Goal: Task Accomplishment & Management: Manage account settings

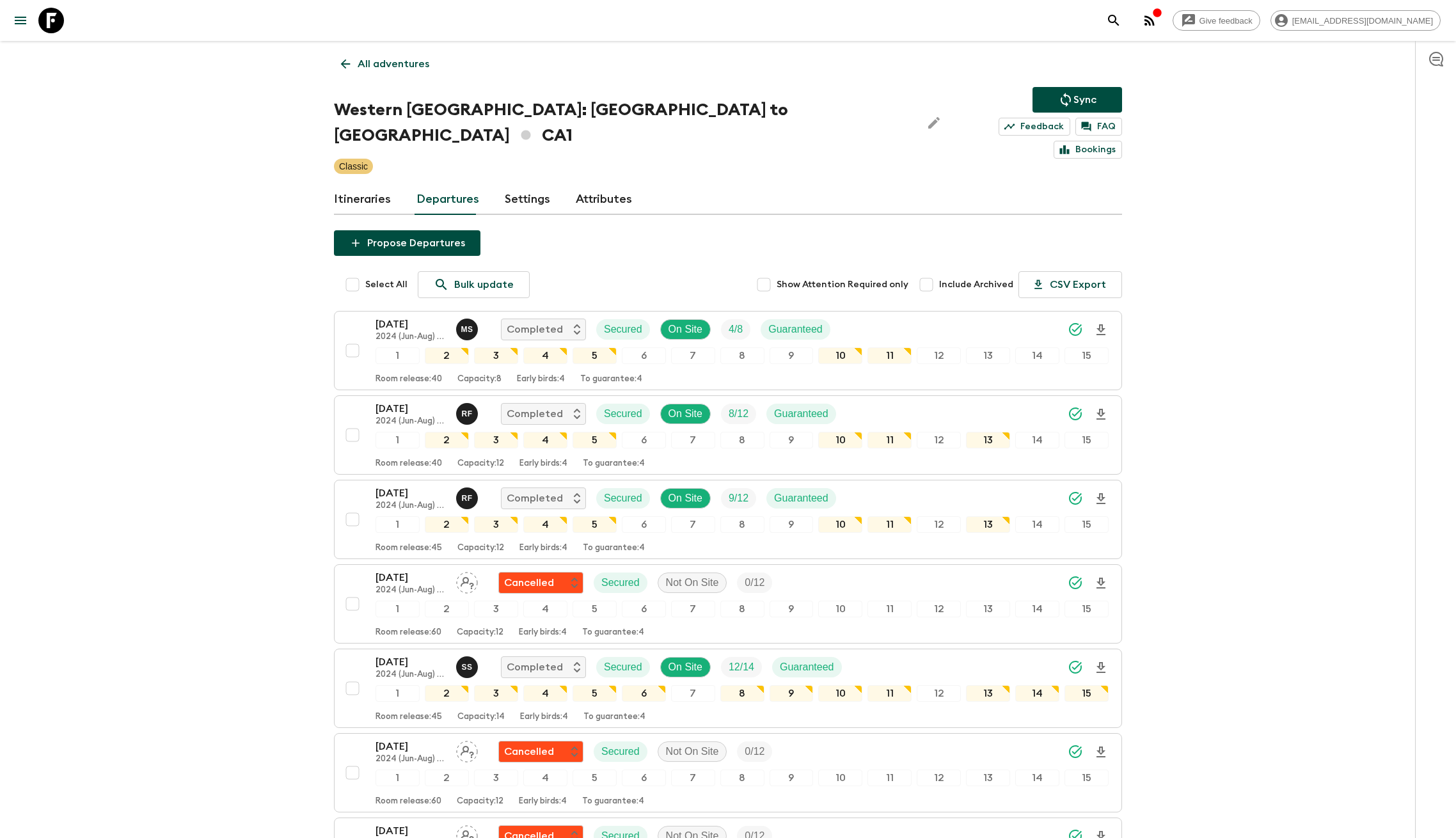
scroll to position [1251, 0]
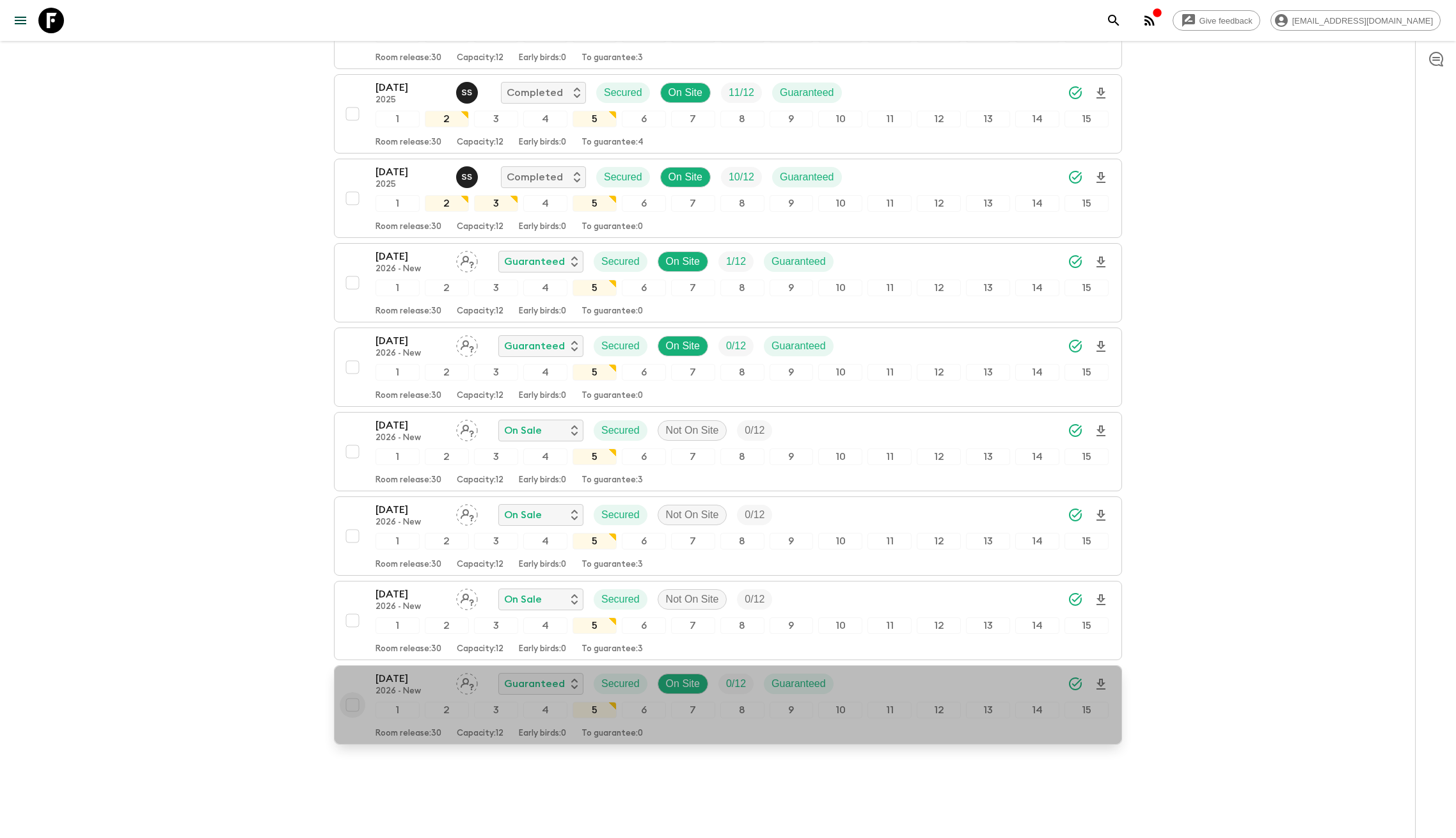
click at [353, 692] on input "checkbox" at bounding box center [352, 705] width 25 height 25
checkbox input "true"
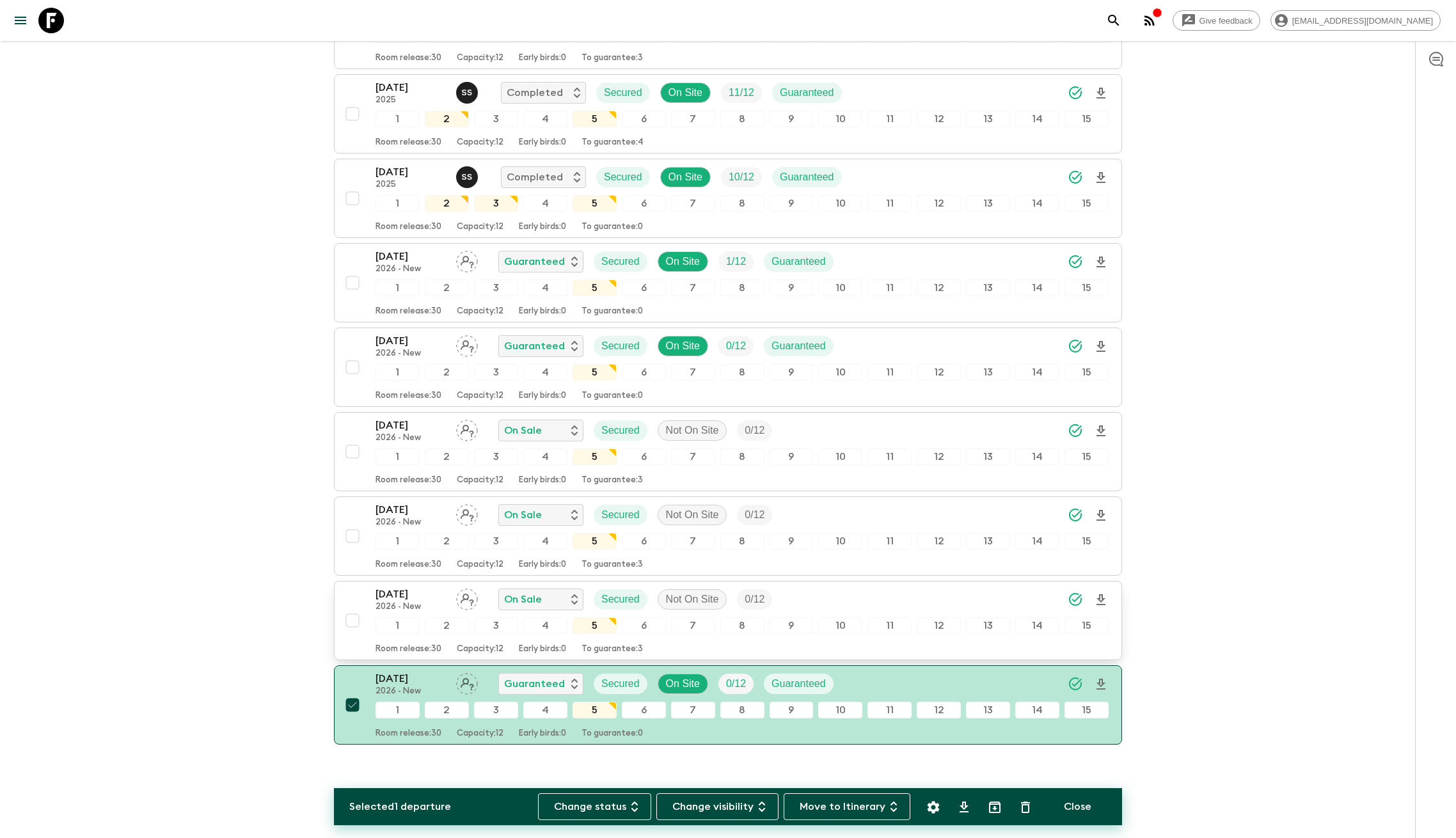
click at [353, 608] on input "checkbox" at bounding box center [352, 621] width 25 height 25
checkbox input "true"
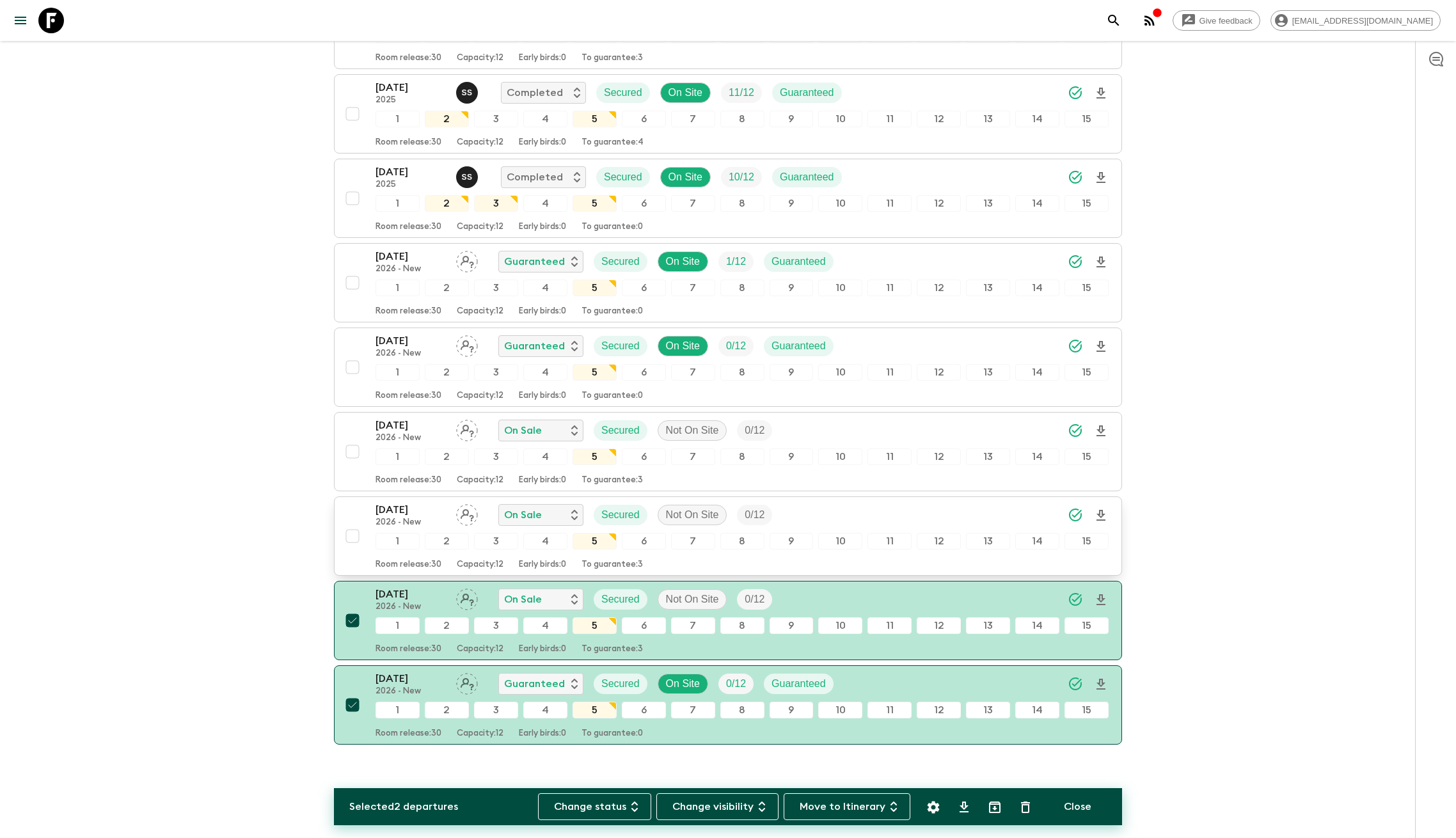
click at [346, 523] on input "checkbox" at bounding box center [352, 536] width 25 height 25
checkbox input "true"
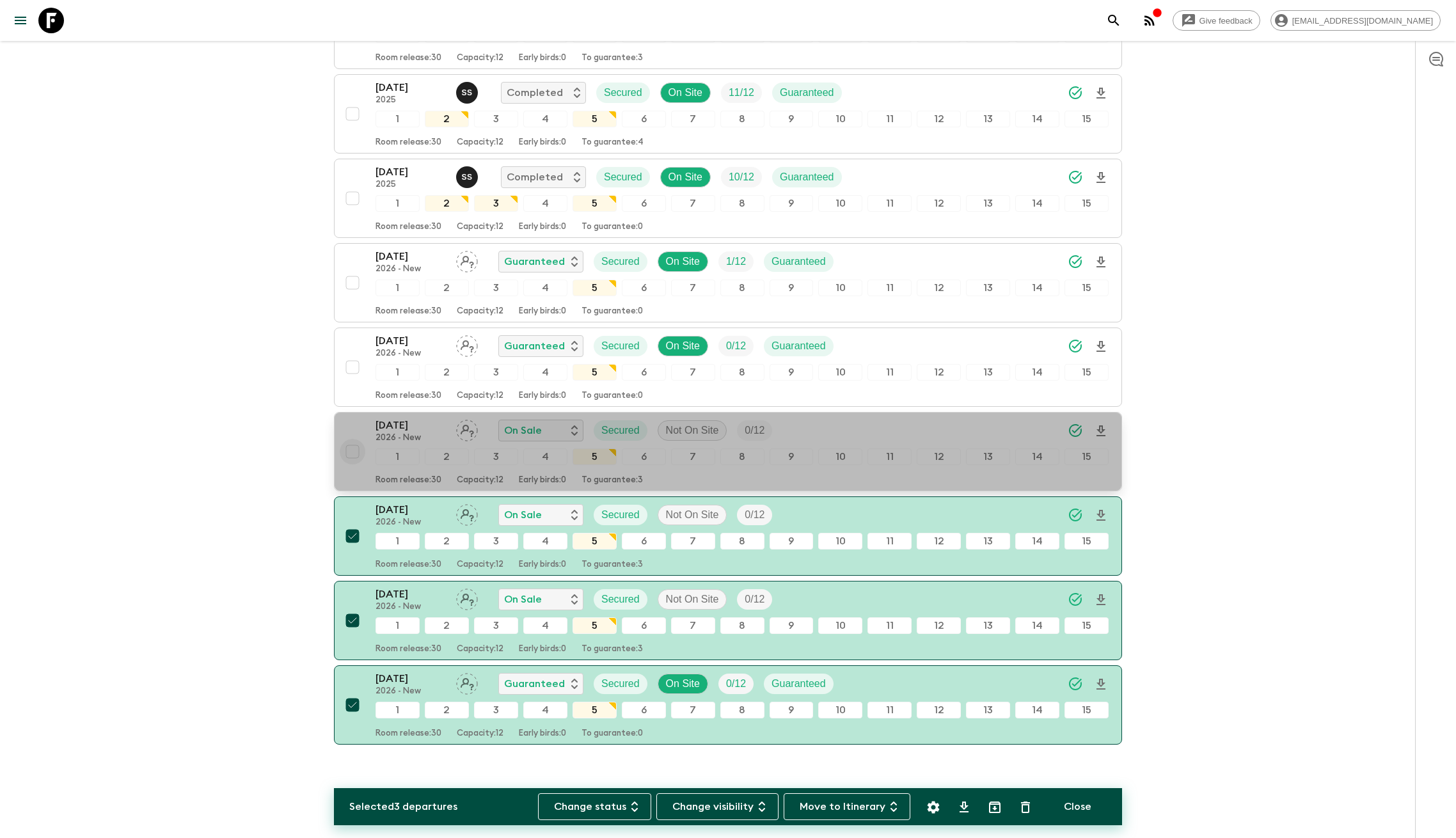
click at [351, 439] on input "checkbox" at bounding box center [352, 451] width 25 height 25
checkbox input "true"
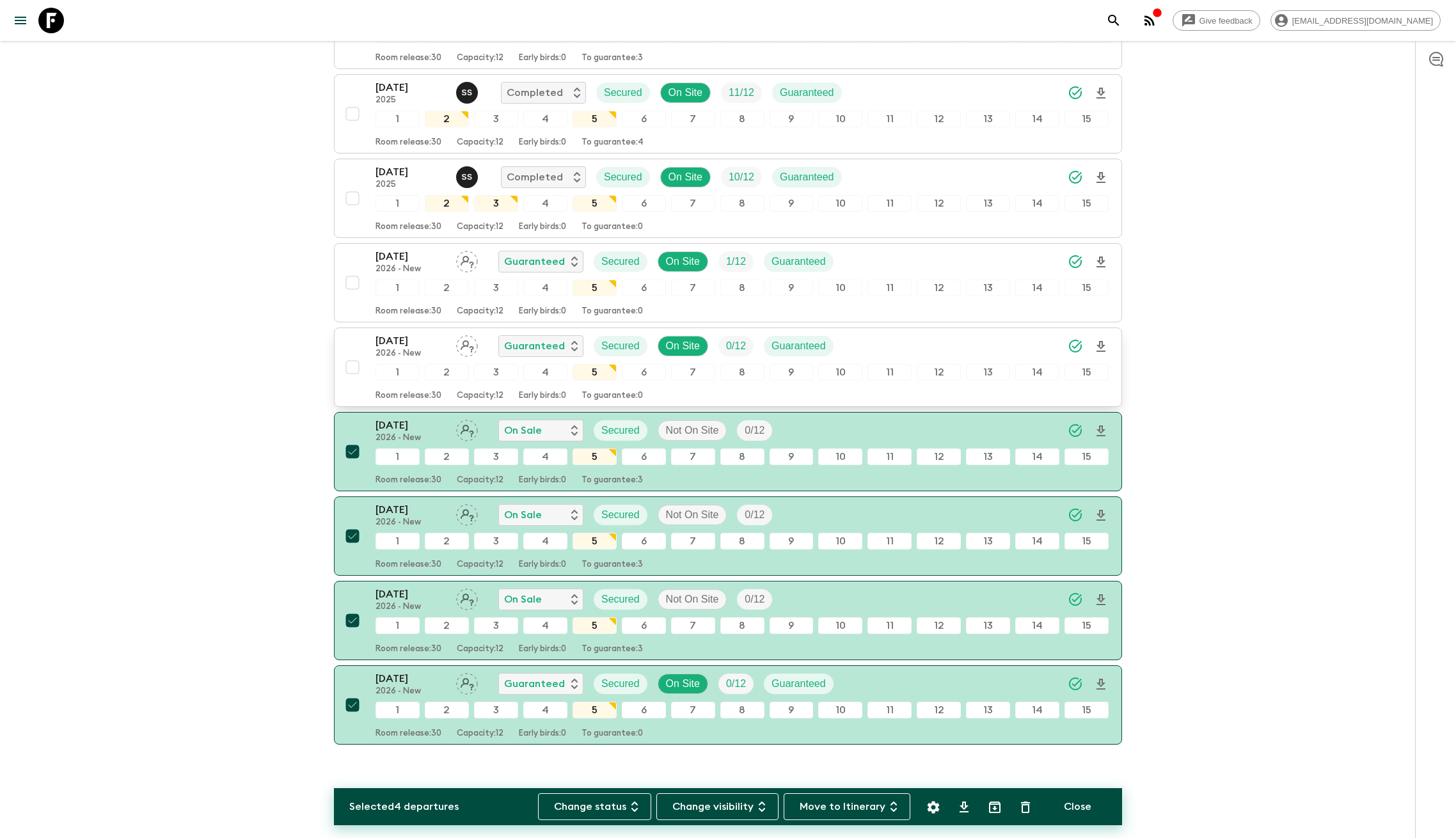
click at [352, 356] on input "checkbox" at bounding box center [352, 367] width 25 height 25
checkbox input "true"
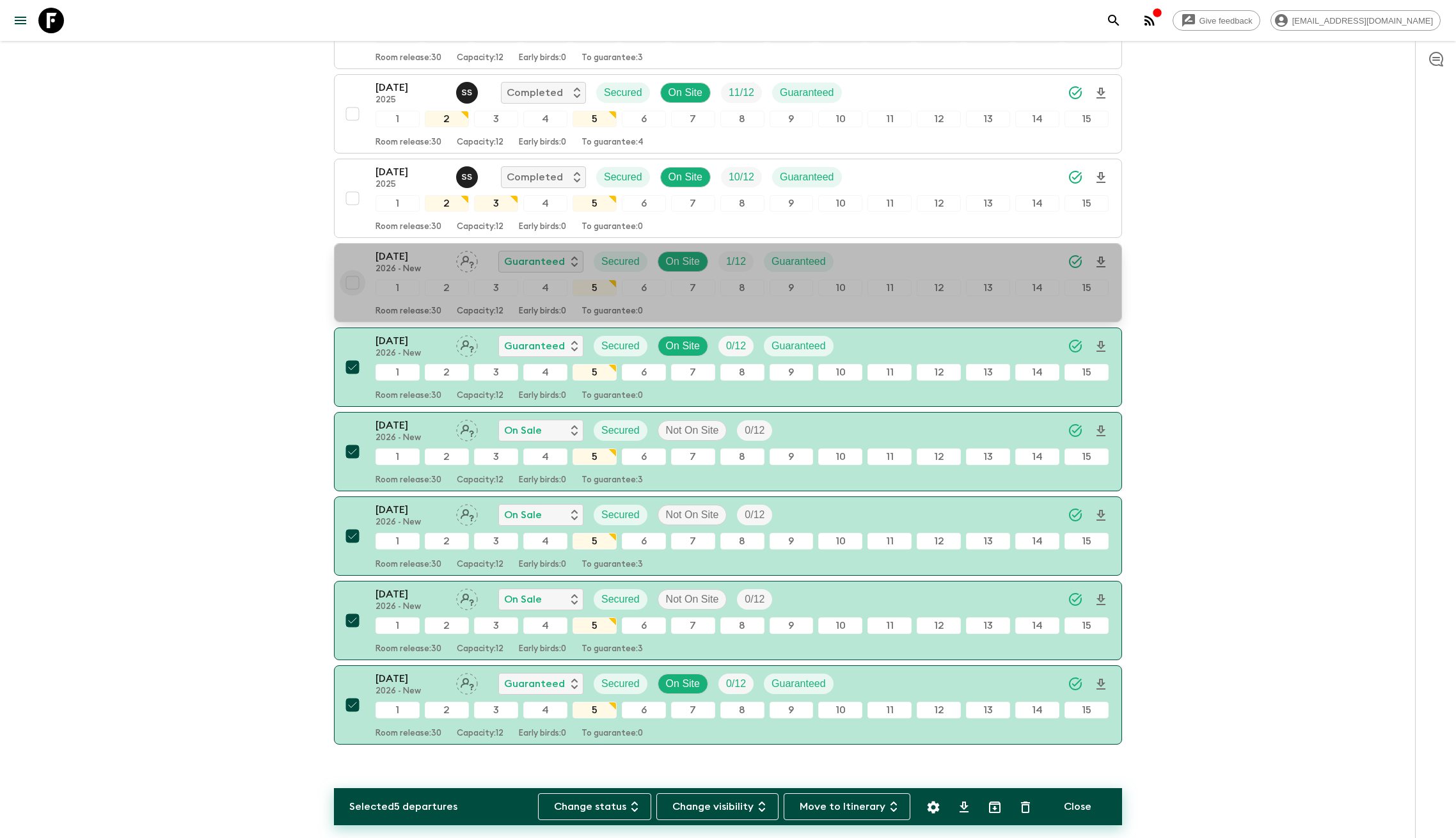
click at [356, 270] on input "checkbox" at bounding box center [352, 283] width 25 height 25
checkbox input "true"
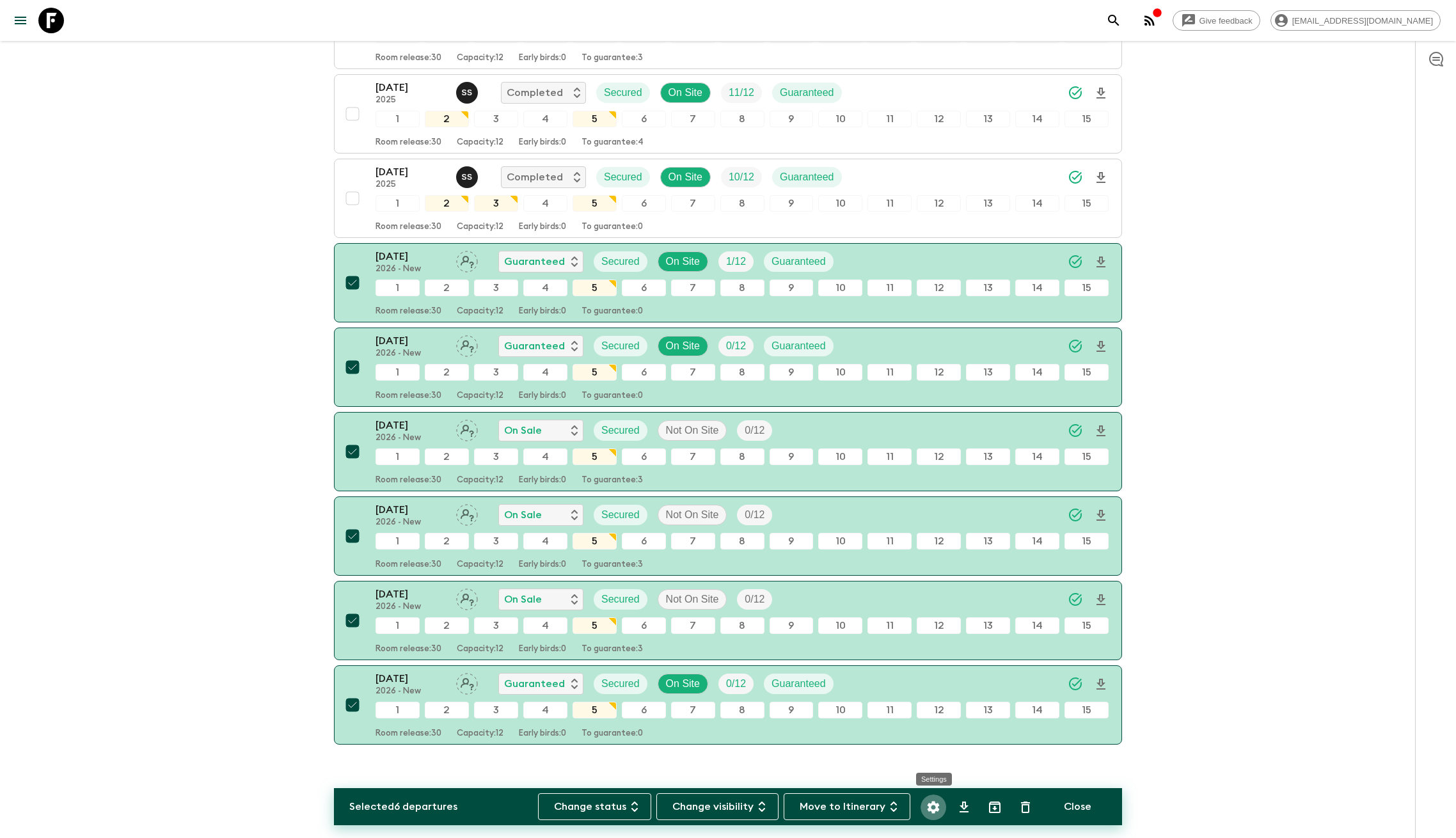
click at [939, 808] on icon "Settings" at bounding box center [933, 808] width 16 height 16
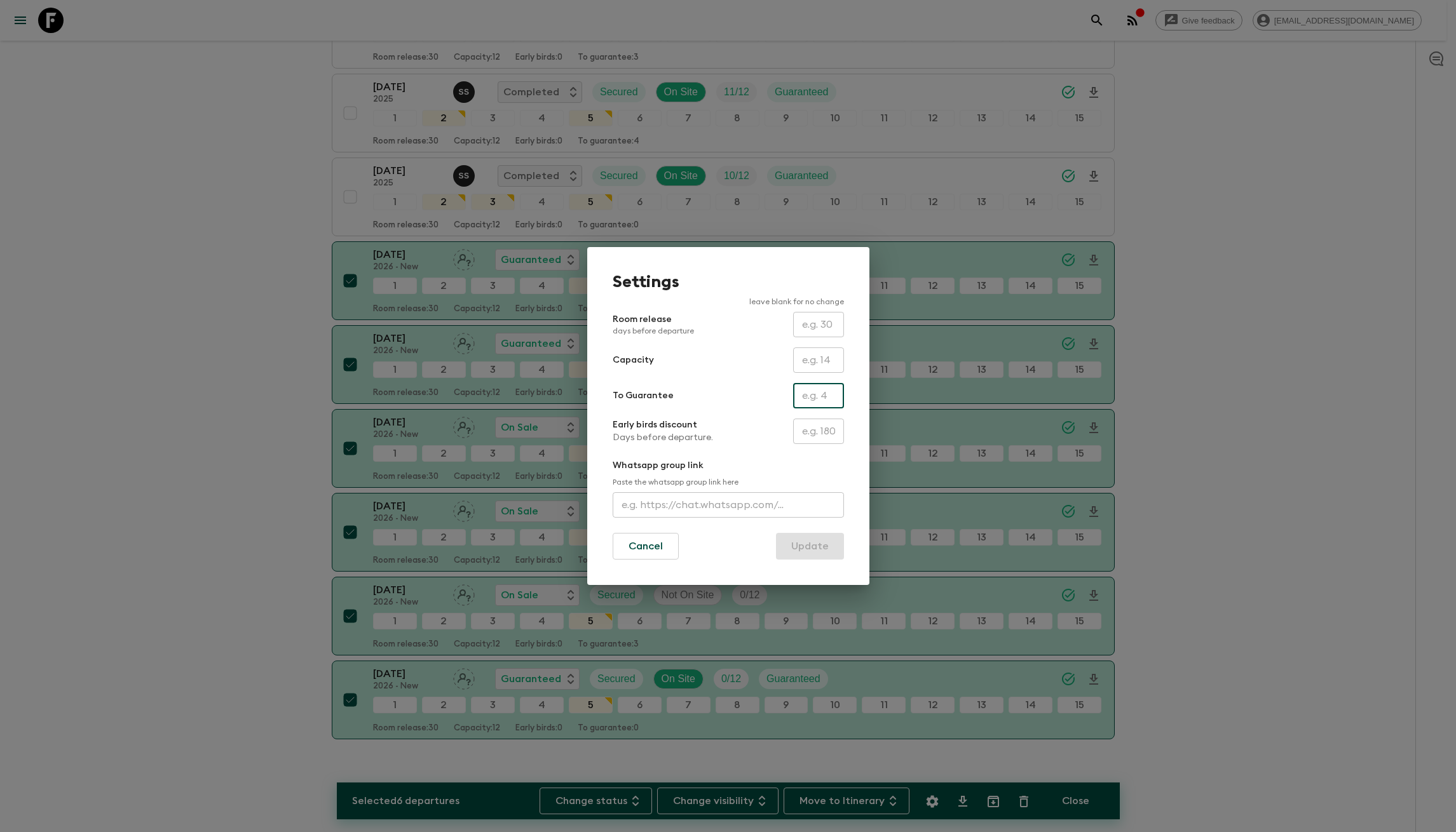
click at [828, 396] on input "text" at bounding box center [818, 396] width 51 height 25
type input "14"
click at [815, 549] on button "Update" at bounding box center [810, 546] width 68 height 27
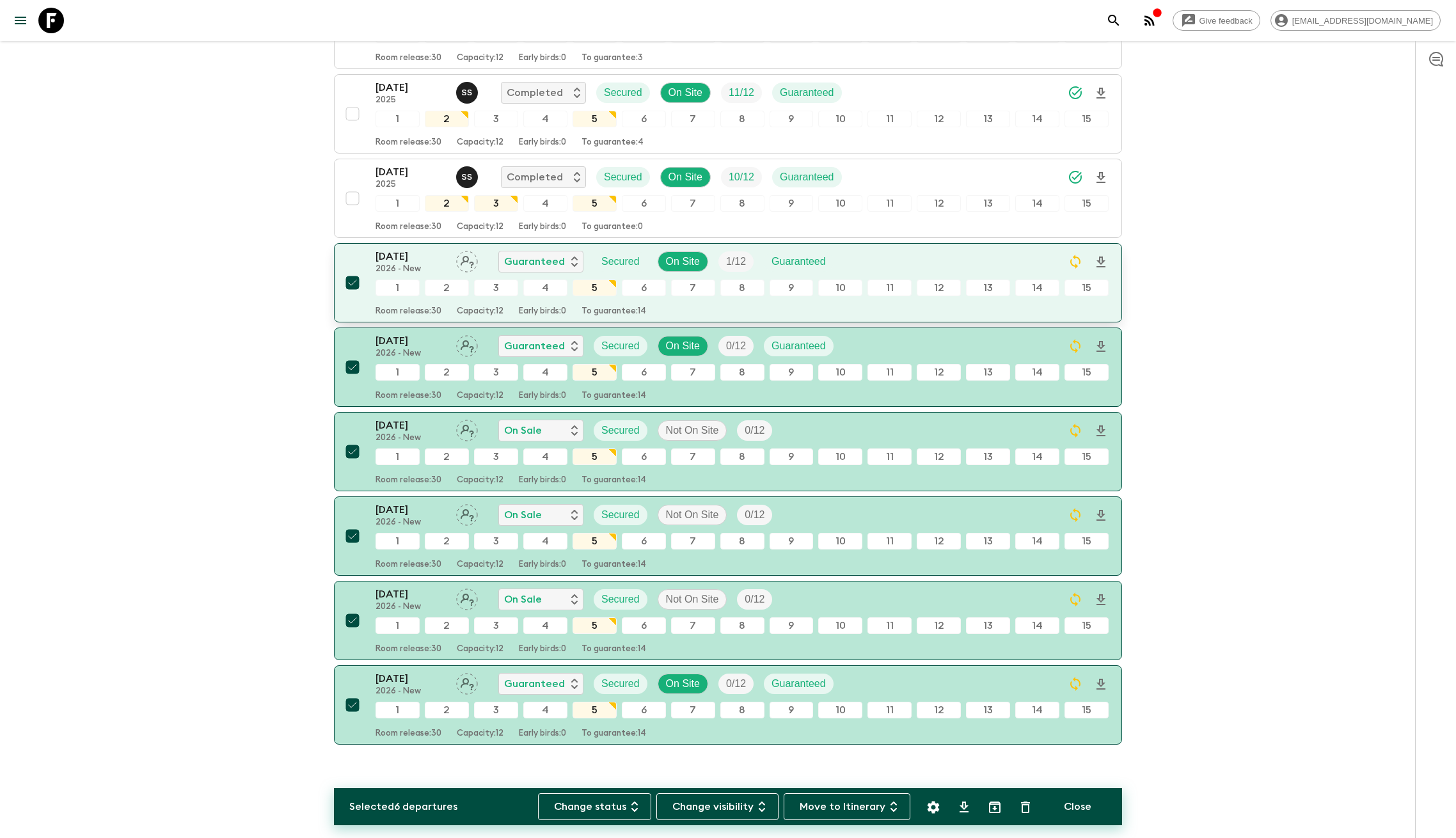
click at [351, 270] on input "checkbox" at bounding box center [352, 283] width 25 height 25
checkbox input "false"
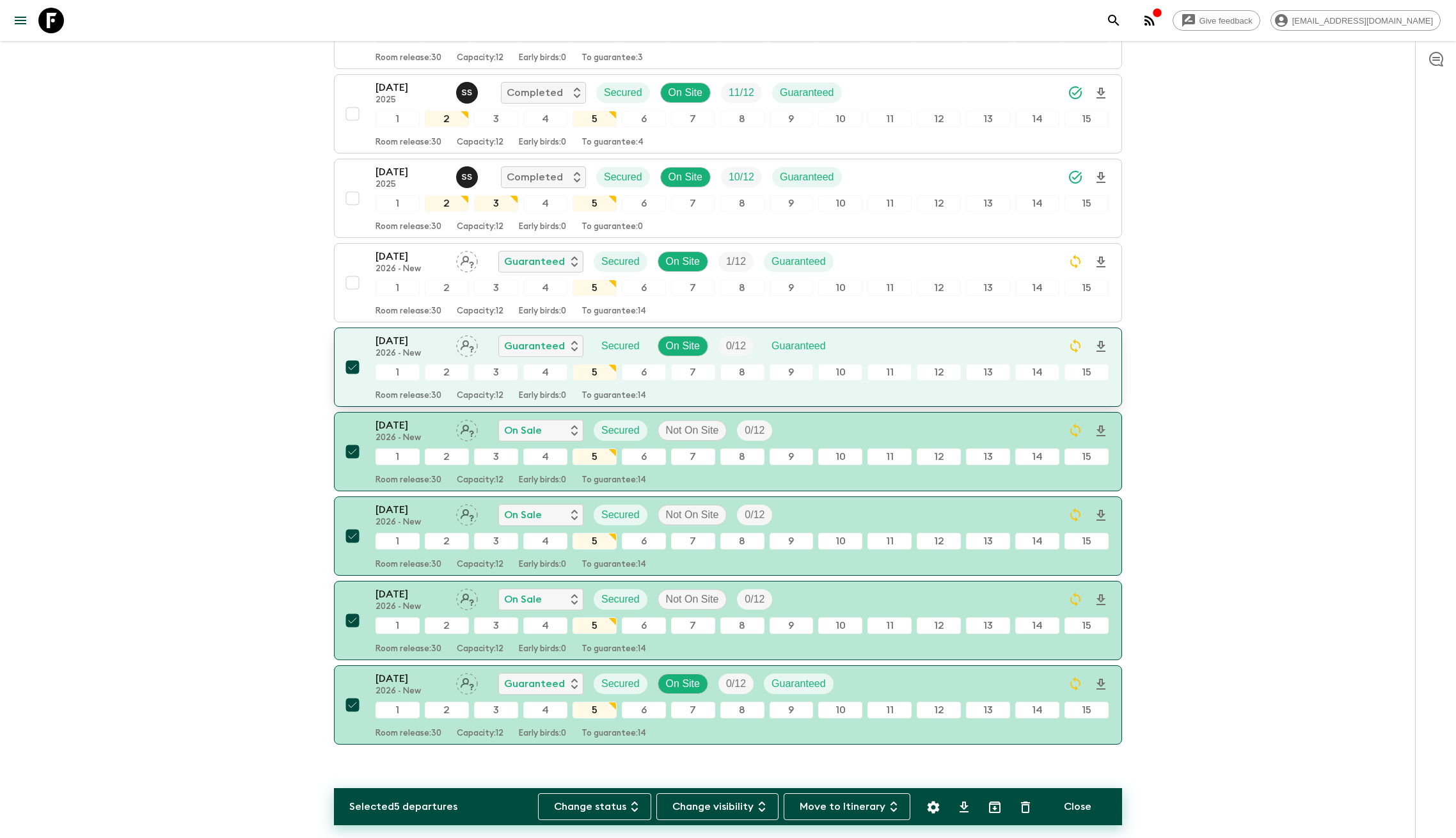
click at [350, 355] on input "checkbox" at bounding box center [352, 367] width 25 height 25
checkbox input "false"
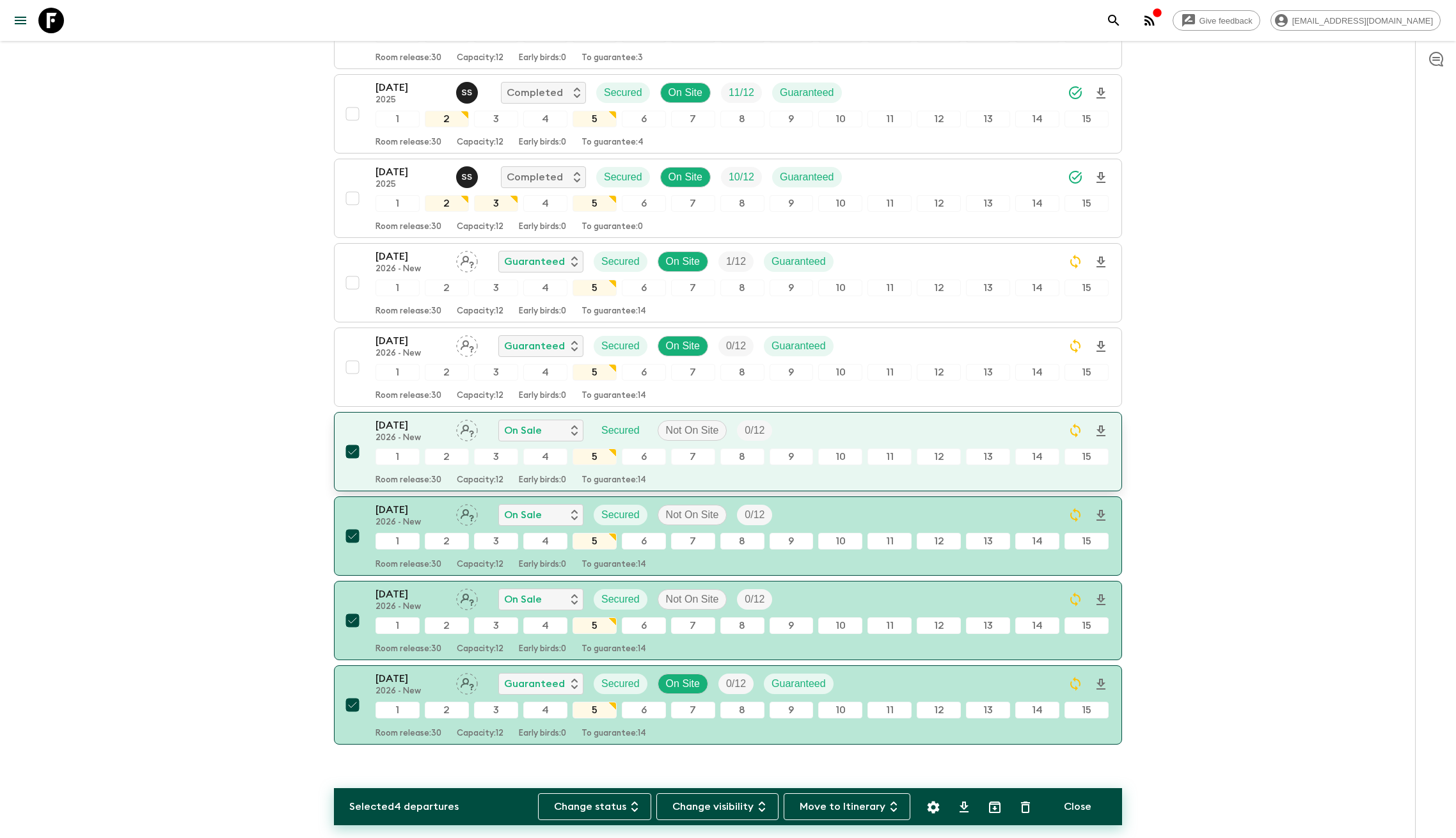
click at [343, 439] on input "checkbox" at bounding box center [352, 451] width 25 height 25
checkbox input "false"
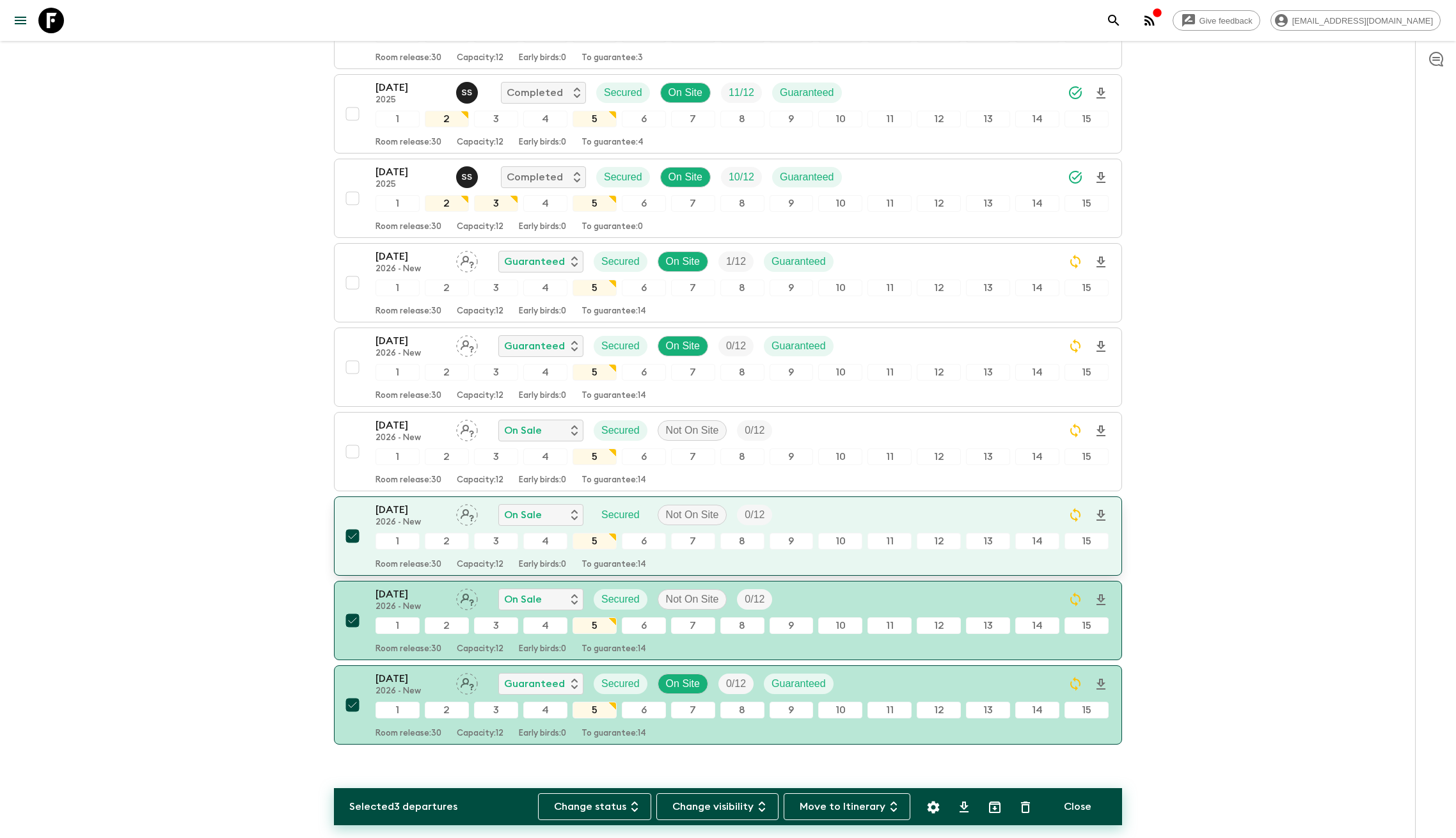
click at [351, 523] on input "checkbox" at bounding box center [352, 536] width 25 height 25
checkbox input "false"
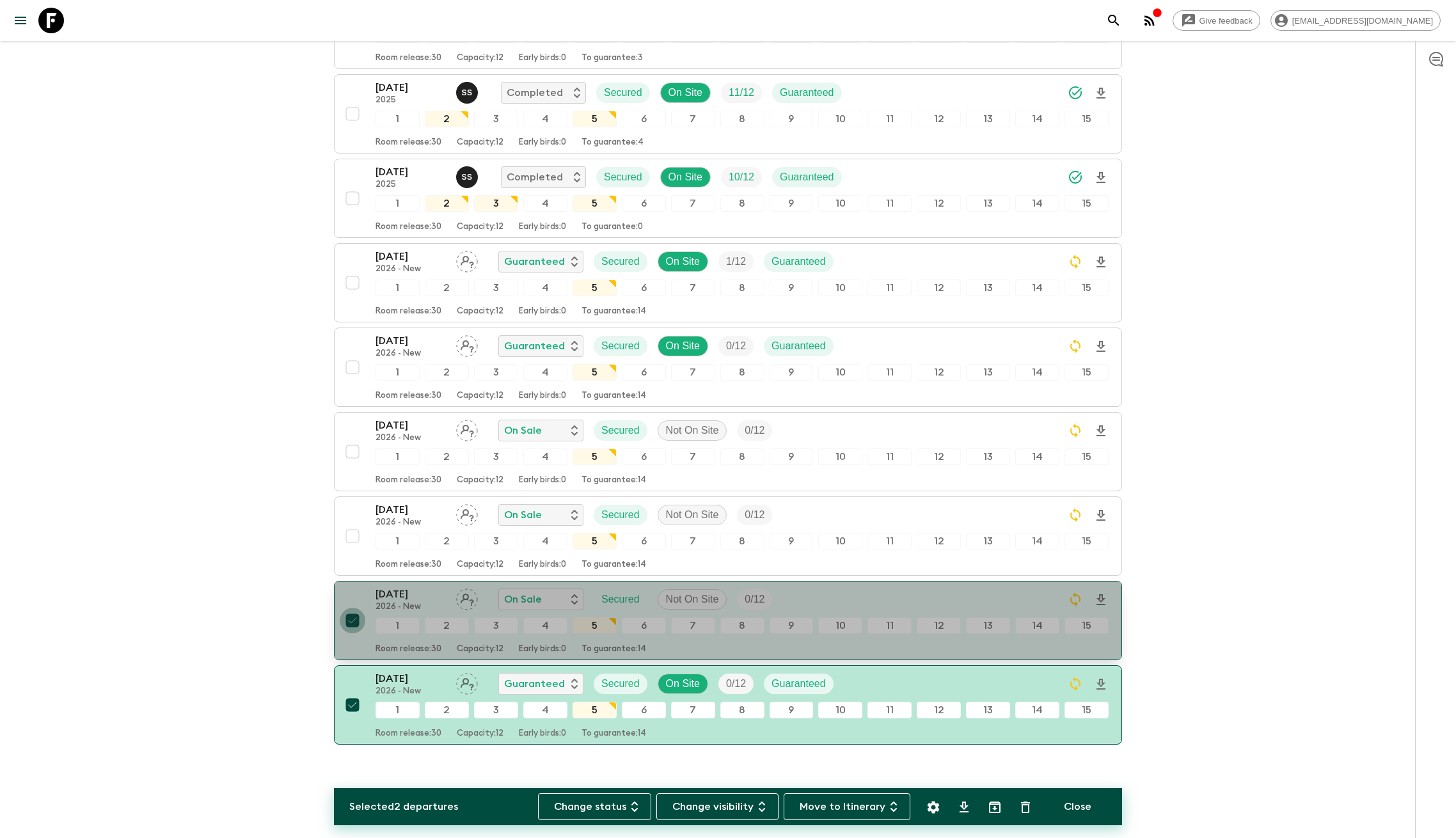
click at [352, 608] on input "checkbox" at bounding box center [352, 621] width 25 height 25
checkbox input "false"
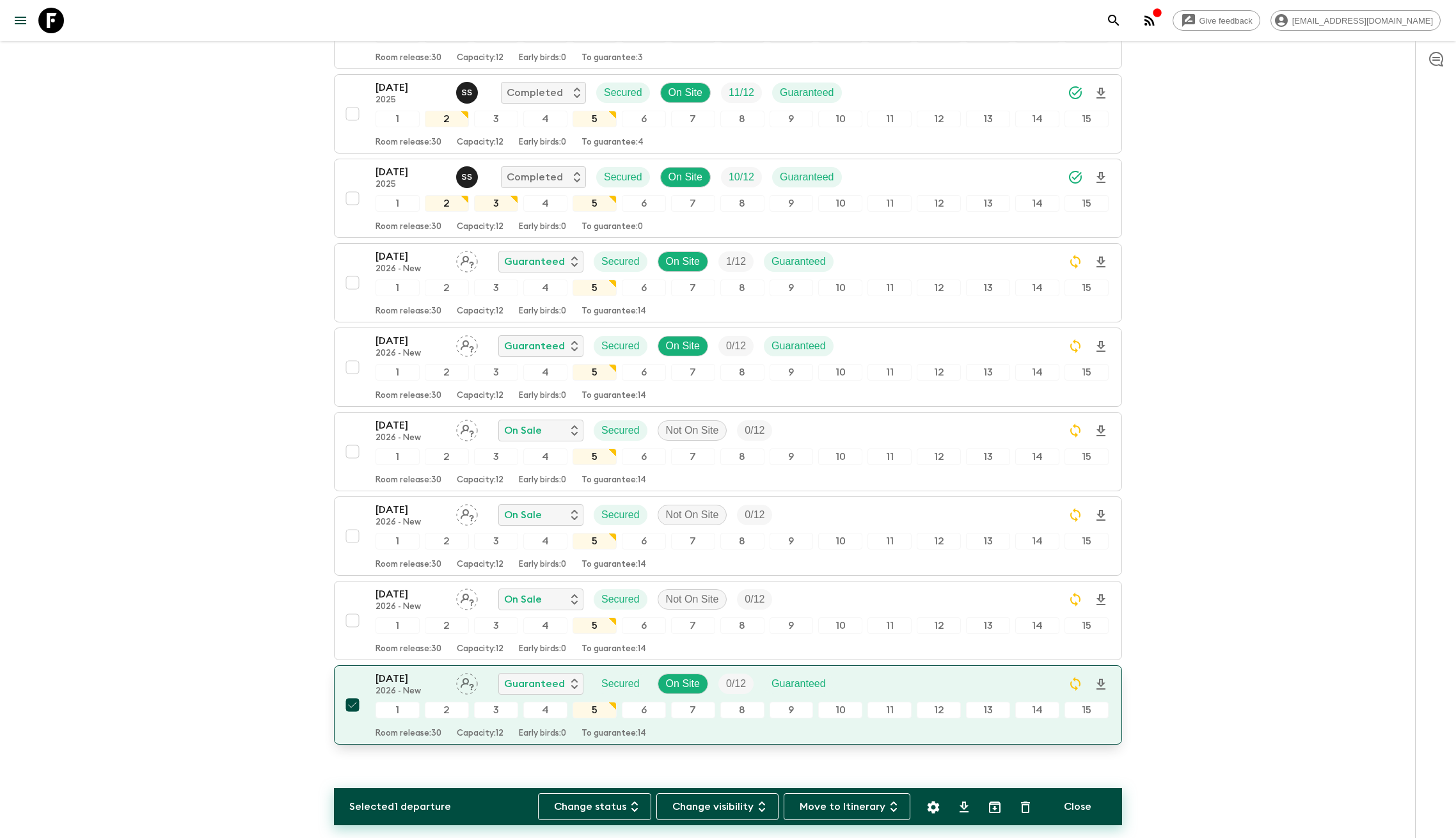
click at [357, 692] on input "checkbox" at bounding box center [352, 705] width 25 height 25
checkbox input "false"
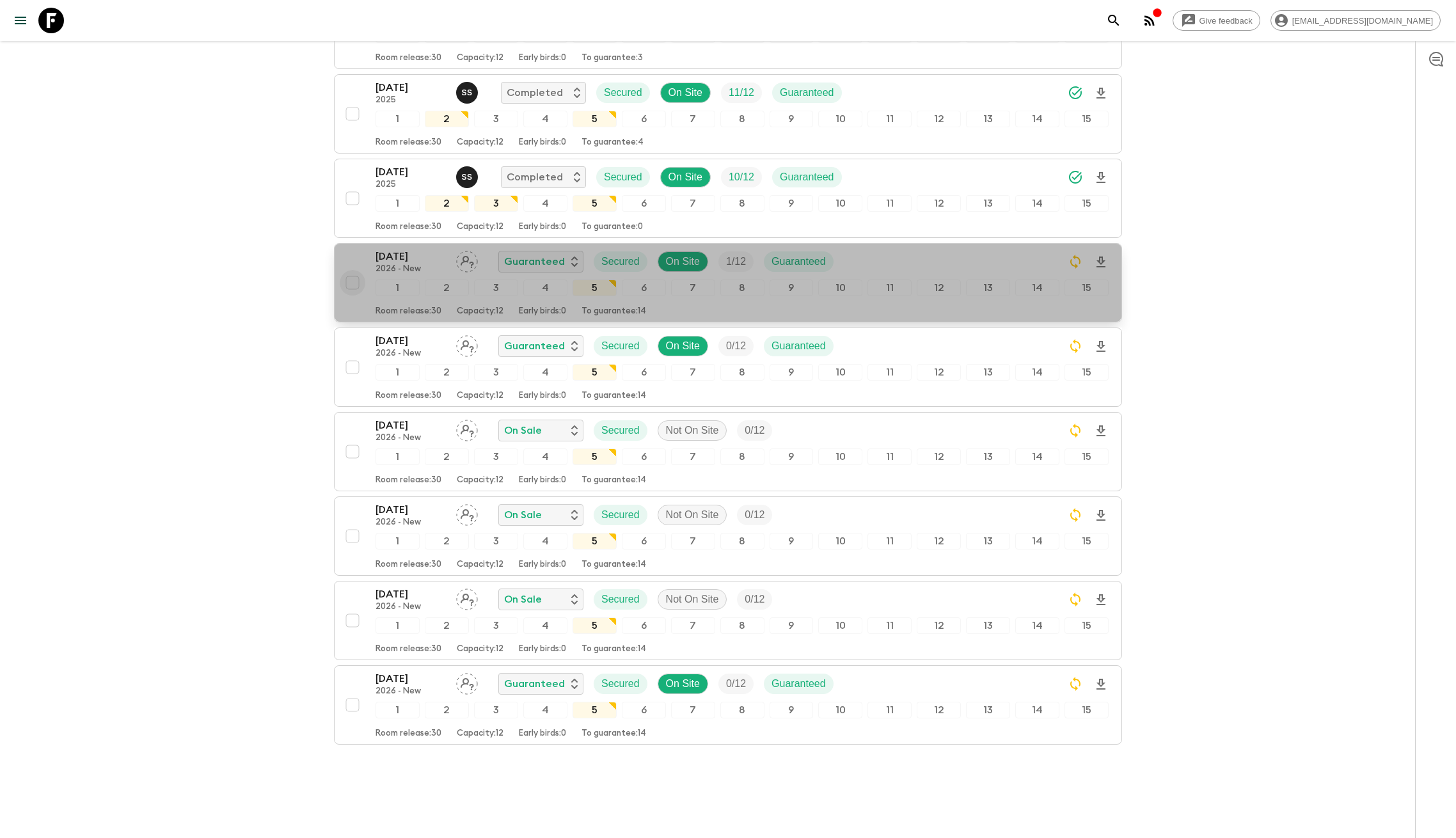
click at [352, 270] on input "checkbox" at bounding box center [352, 283] width 25 height 25
checkbox input "true"
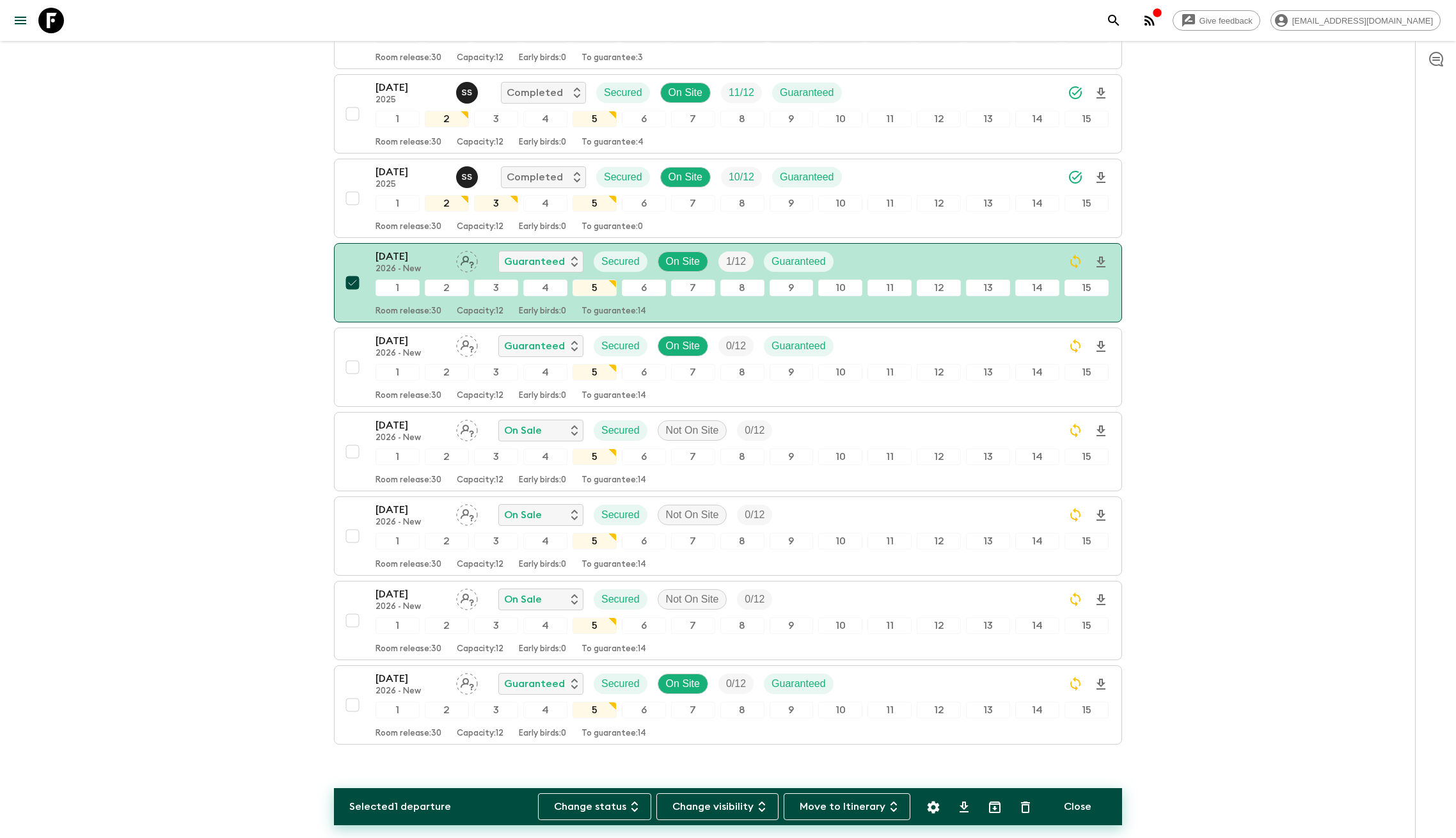
click at [934, 813] on icon "Settings" at bounding box center [934, 808] width 12 height 12
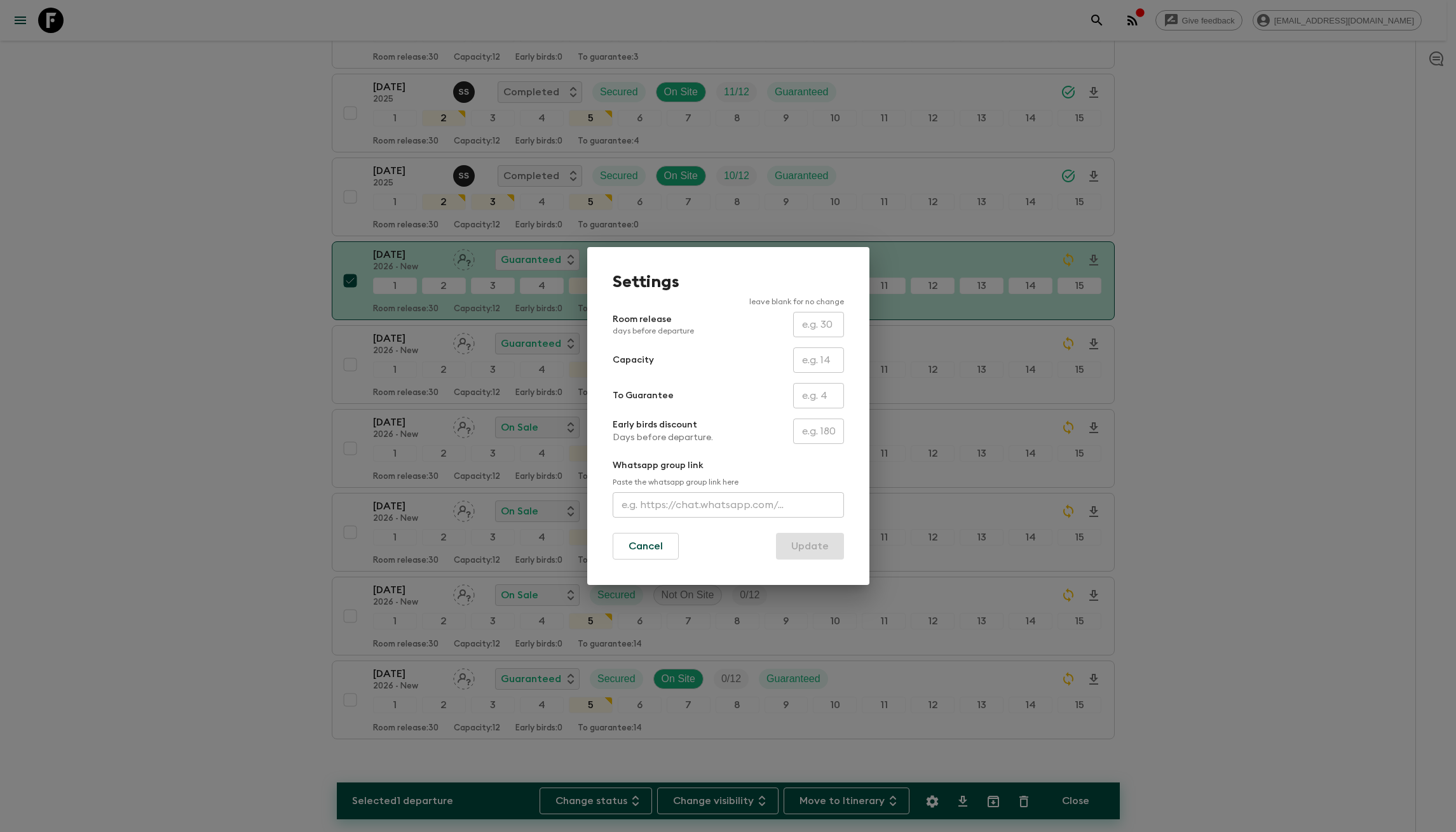
click at [811, 393] on input "text" at bounding box center [818, 396] width 51 height 25
type input "0"
click at [817, 545] on button "Update" at bounding box center [810, 546] width 68 height 27
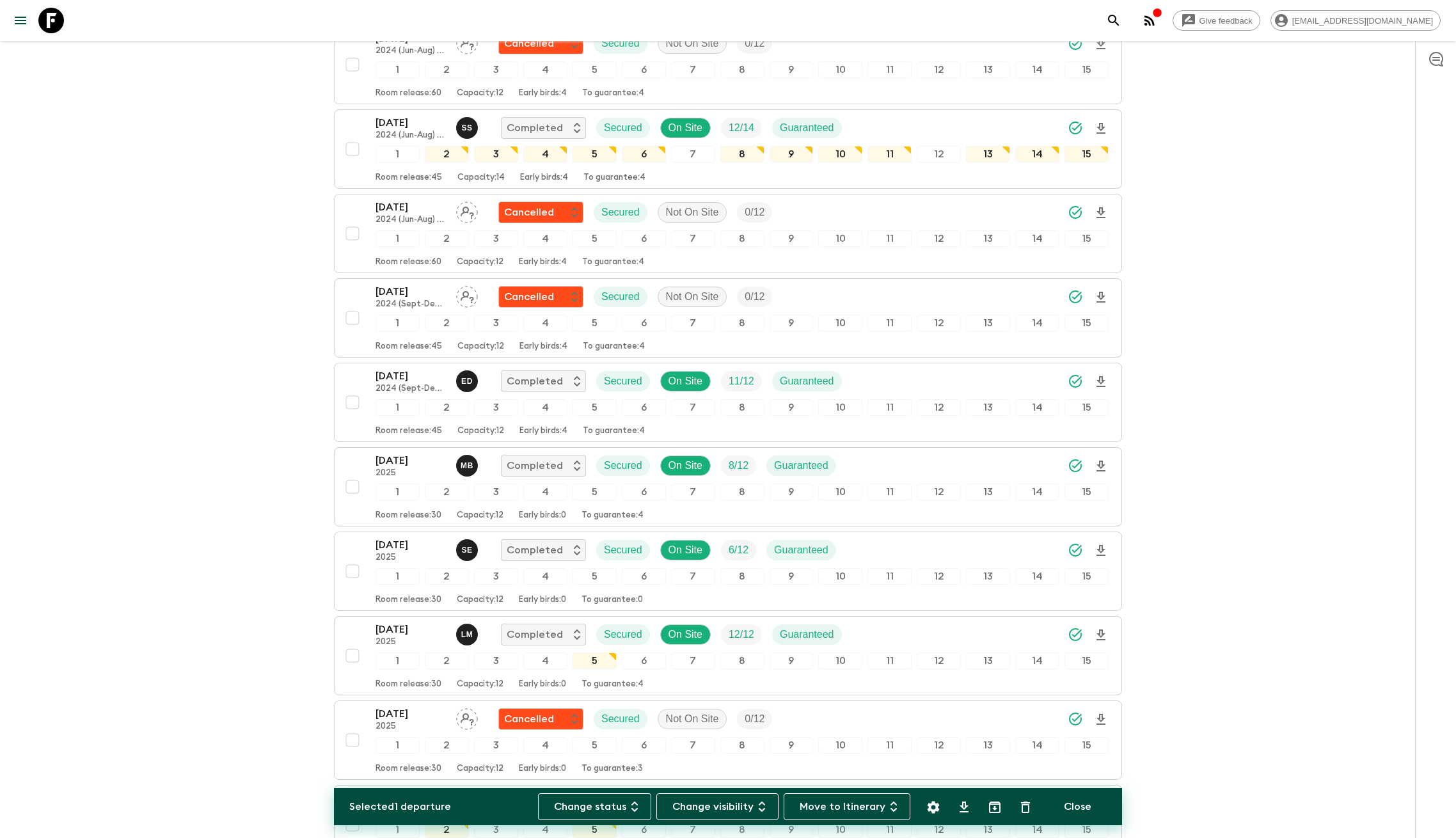
scroll to position [0, 0]
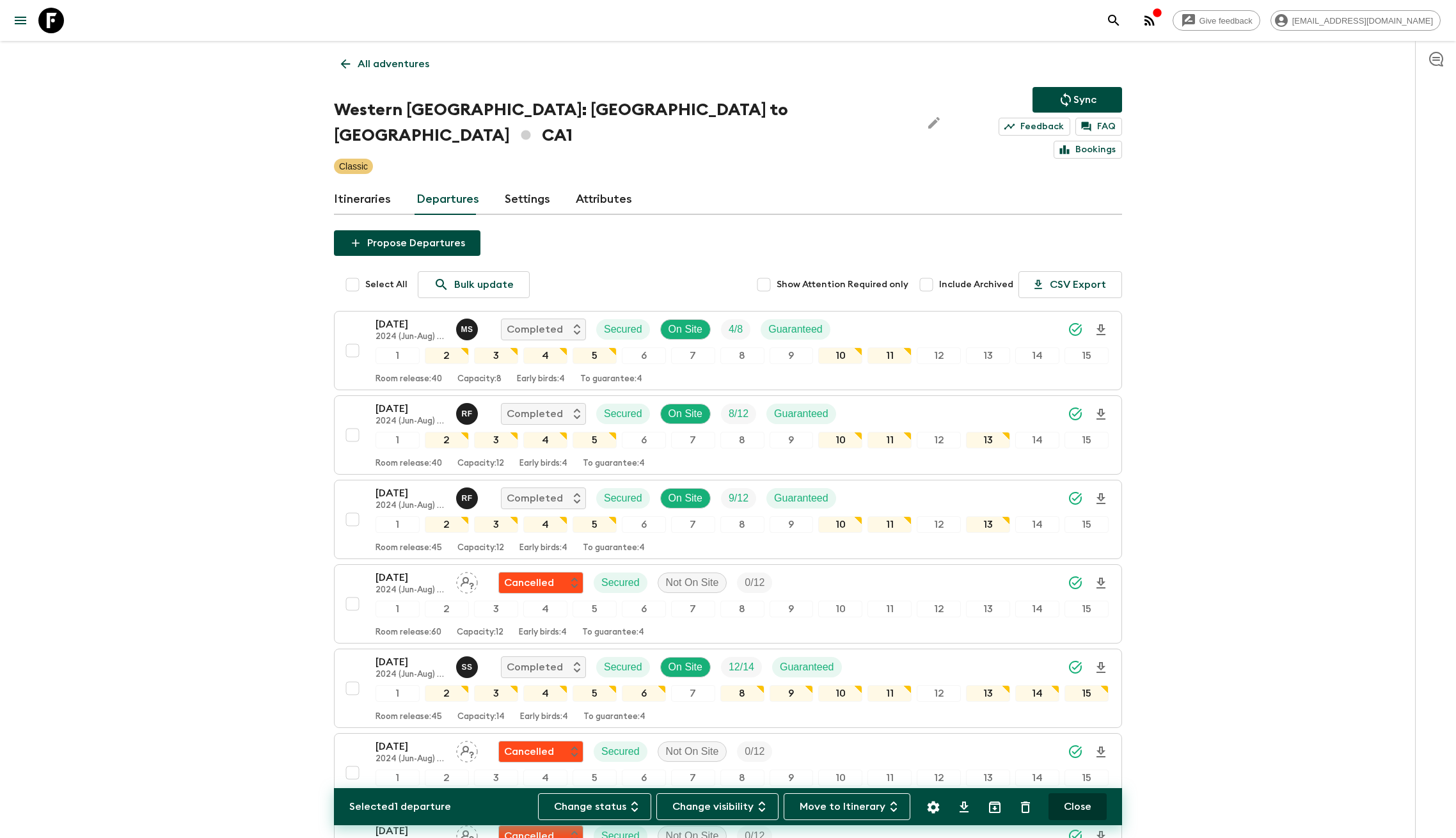
click at [1077, 805] on button "Close" at bounding box center [1078, 807] width 58 height 27
checkbox input "false"
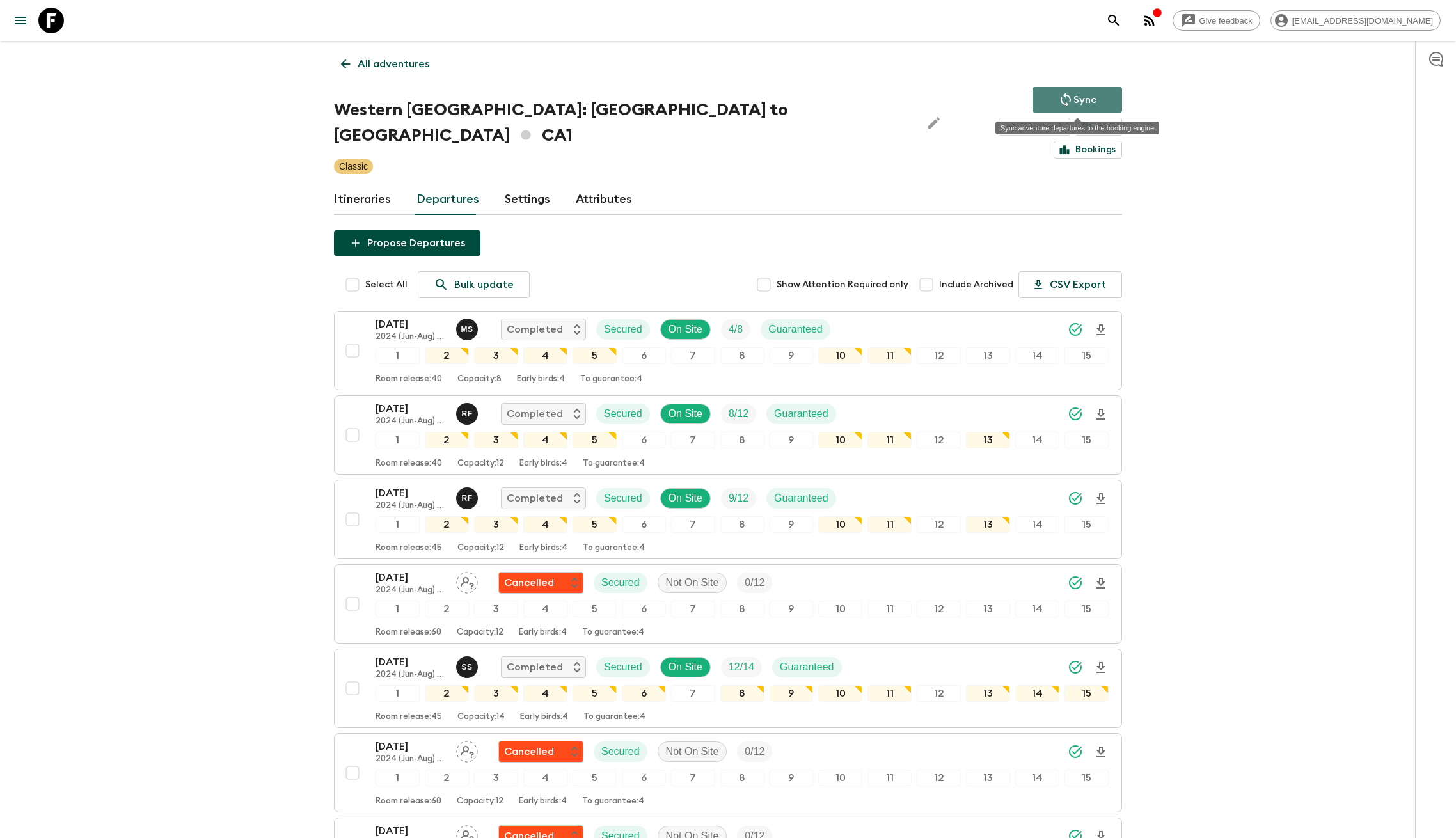
click at [1093, 94] on p "Sync" at bounding box center [1084, 100] width 23 height 16
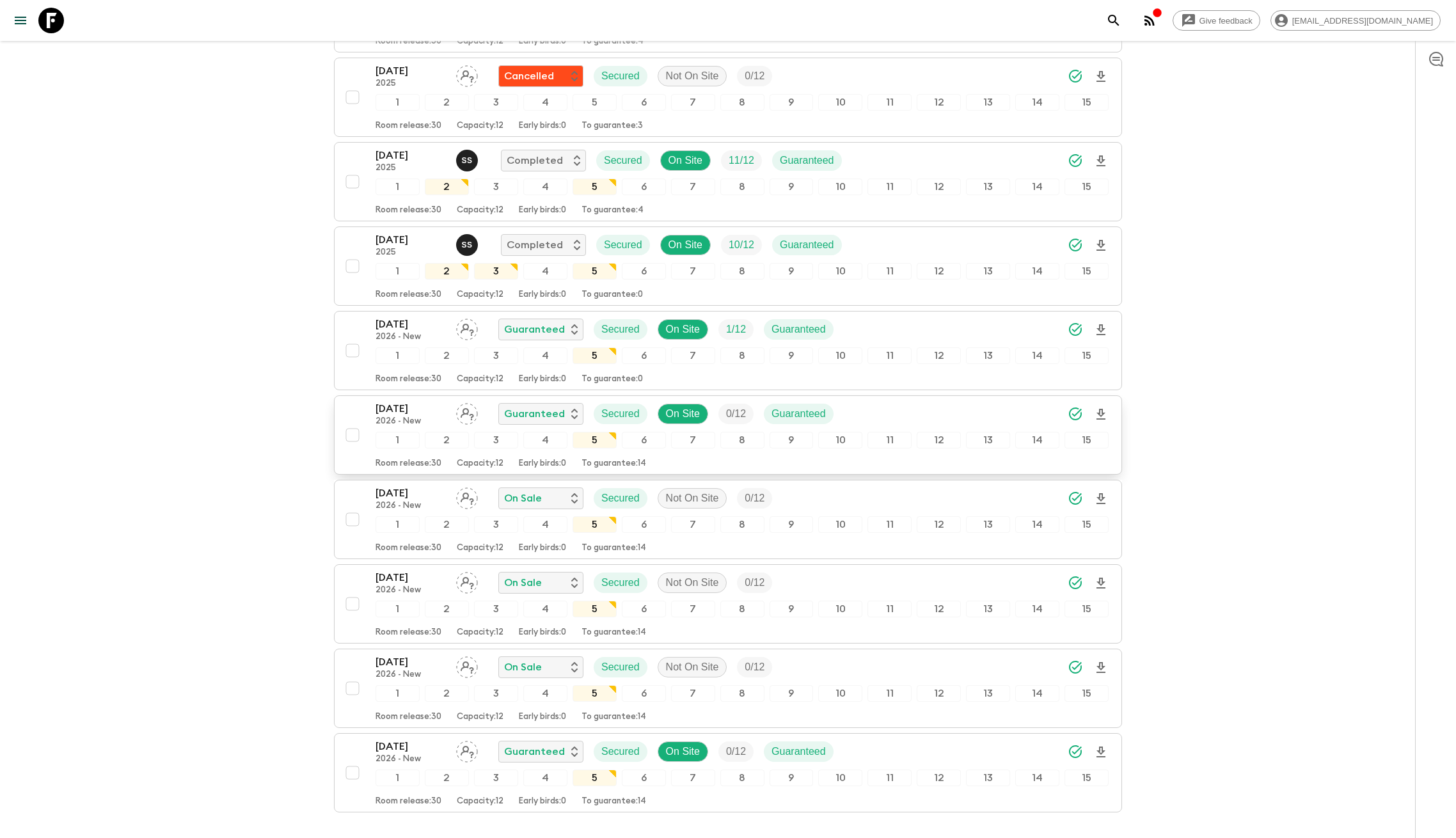
scroll to position [1153, 0]
